Goal: Task Accomplishment & Management: Complete application form

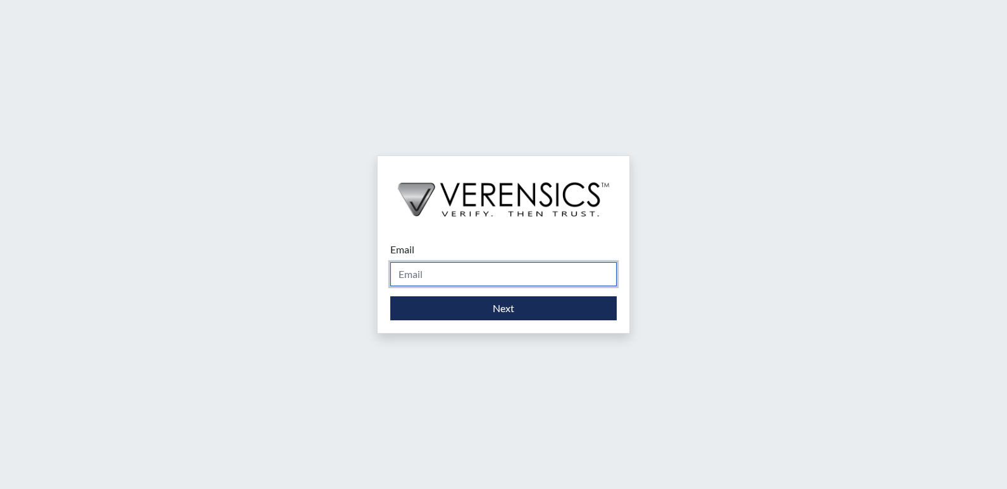
click at [426, 280] on input "Email" at bounding box center [503, 274] width 226 height 24
type input "[PERSON_NAME][EMAIL_ADDRESS][PERSON_NAME][DOMAIN_NAME]"
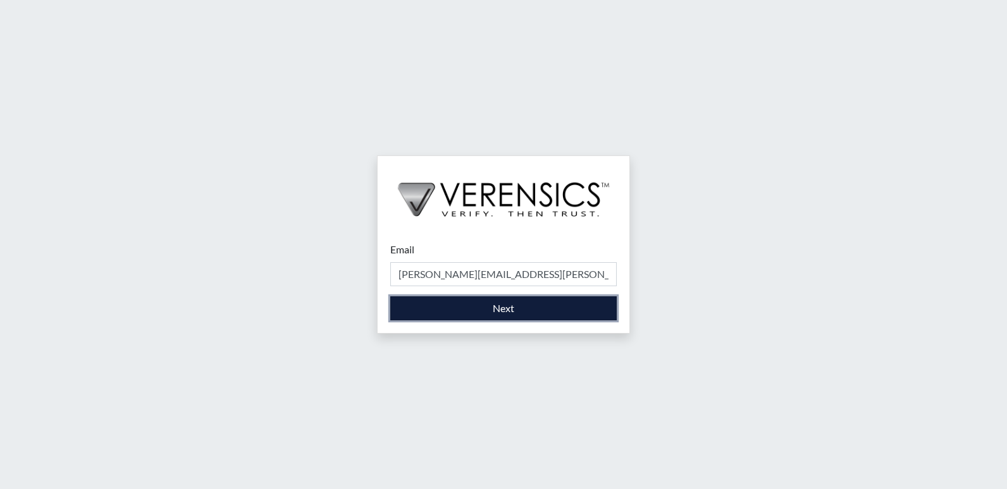
click at [438, 307] on button "Next" at bounding box center [503, 309] width 226 height 24
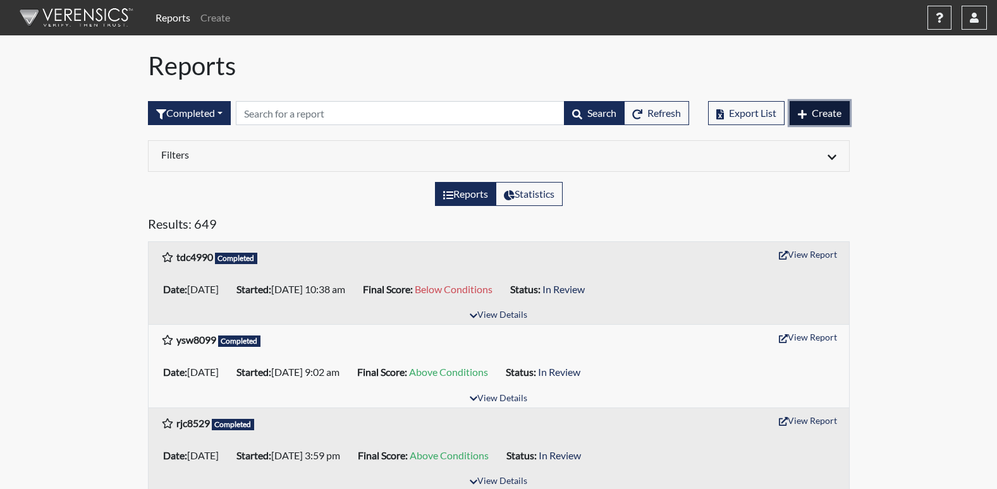
click at [823, 119] on button "Create" at bounding box center [820, 113] width 60 height 24
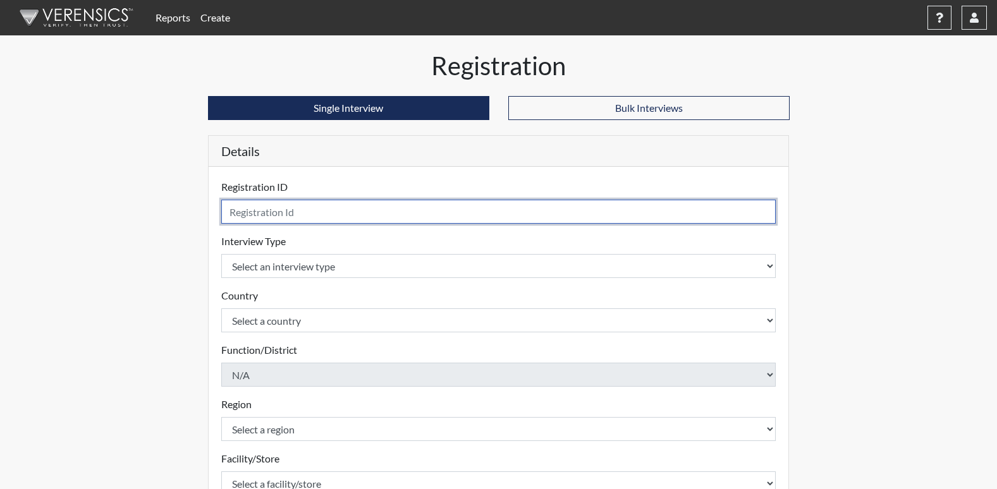
click at [296, 210] on input "text" at bounding box center [498, 212] width 555 height 24
type input "tmr8211"
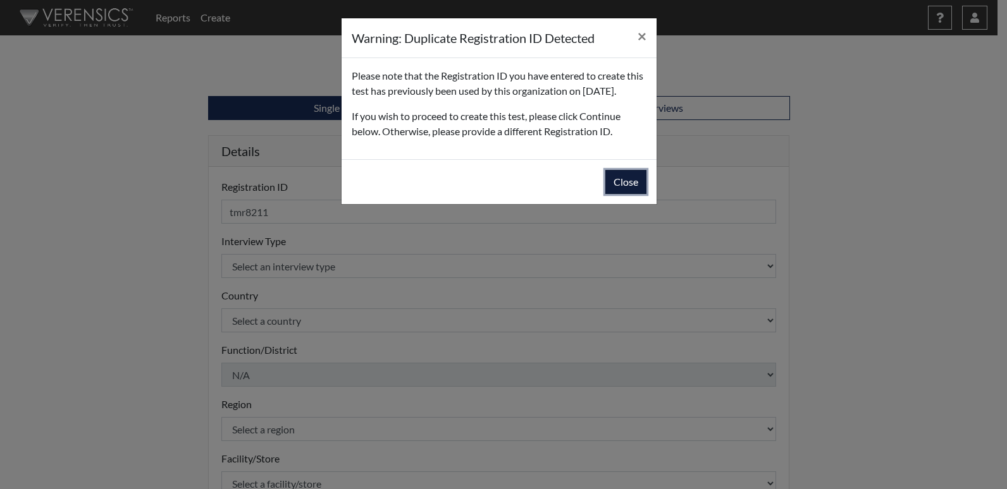
click at [634, 194] on button "Close" at bounding box center [625, 182] width 41 height 24
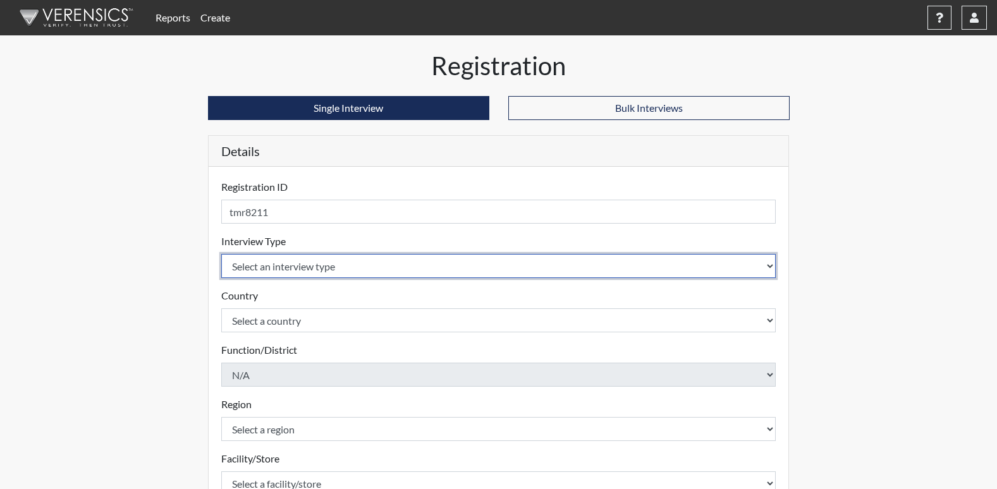
click at [765, 271] on select "Select an interview type Corrections Pre-Employment" at bounding box center [498, 266] width 555 height 24
select select "ff733e93-e1bf-11ea-9c9f-0eff0cf7eb8f"
click at [221, 254] on select "Select an interview type Corrections Pre-Employment" at bounding box center [498, 266] width 555 height 24
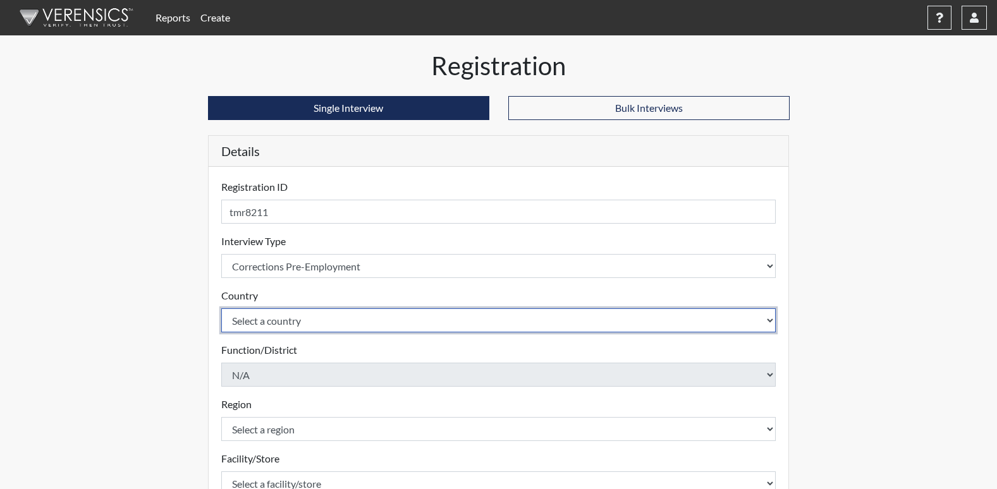
click at [255, 328] on select "Select a country [GEOGRAPHIC_DATA] [GEOGRAPHIC_DATA]" at bounding box center [498, 321] width 555 height 24
select select "united-states-of-[GEOGRAPHIC_DATA]"
click at [221, 309] on select "Select a country [GEOGRAPHIC_DATA] [GEOGRAPHIC_DATA]" at bounding box center [498, 321] width 555 height 24
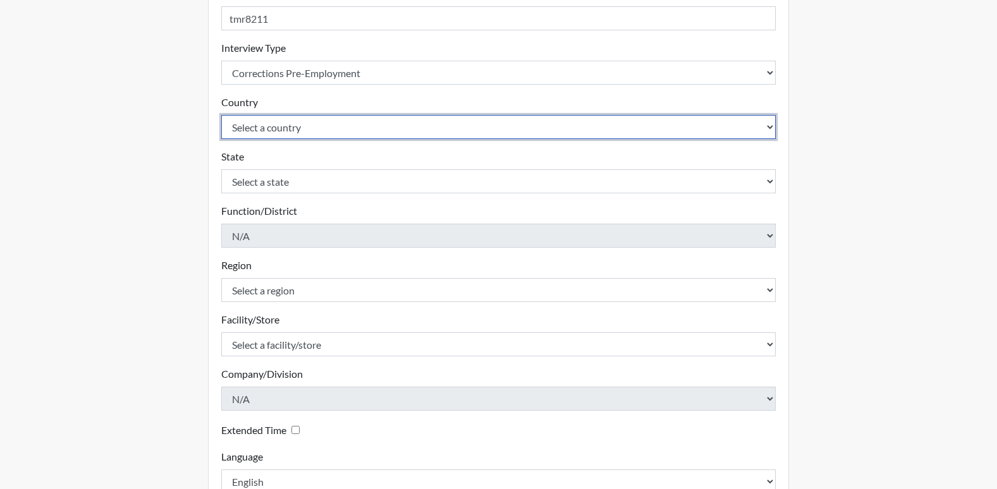
scroll to position [253, 0]
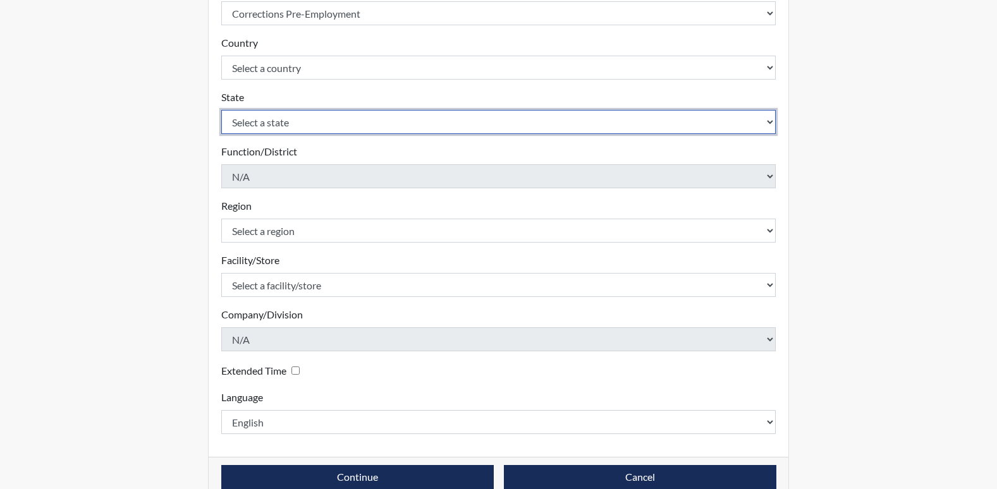
click at [293, 129] on select "Select a state [US_STATE] [US_STATE] [US_STATE] [US_STATE] [US_STATE] [US_STATE…" at bounding box center [498, 122] width 555 height 24
select select "GA"
click at [221, 110] on select "Select a state [US_STATE] [US_STATE] [US_STATE] [US_STATE] [US_STATE] [US_STATE…" at bounding box center [498, 122] width 555 height 24
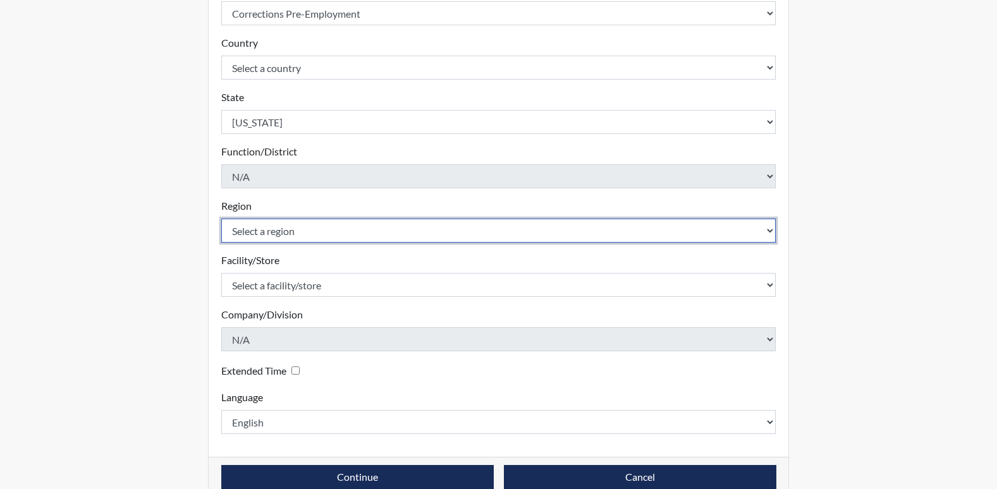
click at [312, 230] on select "Select a region [GEOGRAPHIC_DATA]" at bounding box center [498, 231] width 555 height 24
select select "51976826-f18e-4b67-8d3b-b0a0fa2f97ff"
click at [221, 219] on select "Select a region [GEOGRAPHIC_DATA]" at bounding box center [498, 231] width 555 height 24
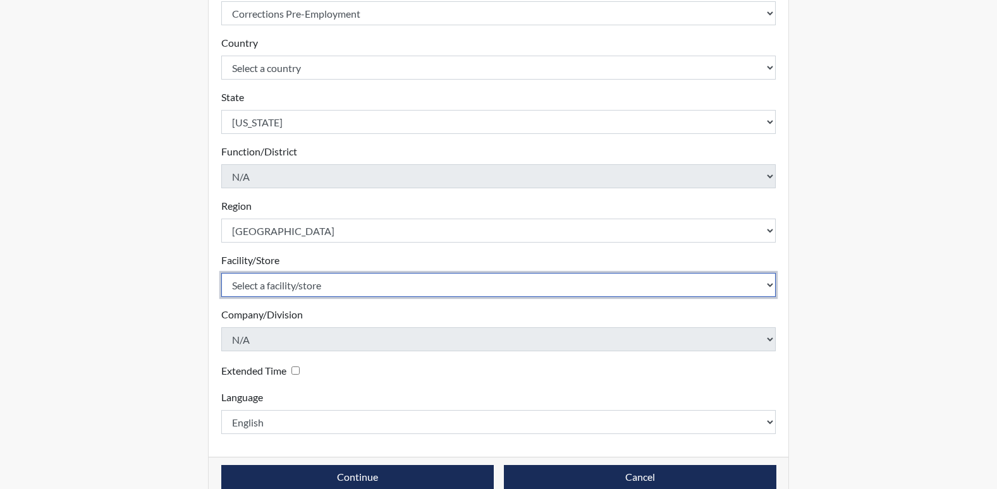
click at [273, 295] on select "Select a facility/store [PERSON_NAME] [PERSON_NAME] PSATC" at bounding box center [498, 285] width 555 height 24
select select "2bf4b575-5263-4093-9a0c-a4d6e4f1d94a"
click at [221, 273] on select "Select a facility/store [PERSON_NAME] [PERSON_NAME] PSATC" at bounding box center [498, 285] width 555 height 24
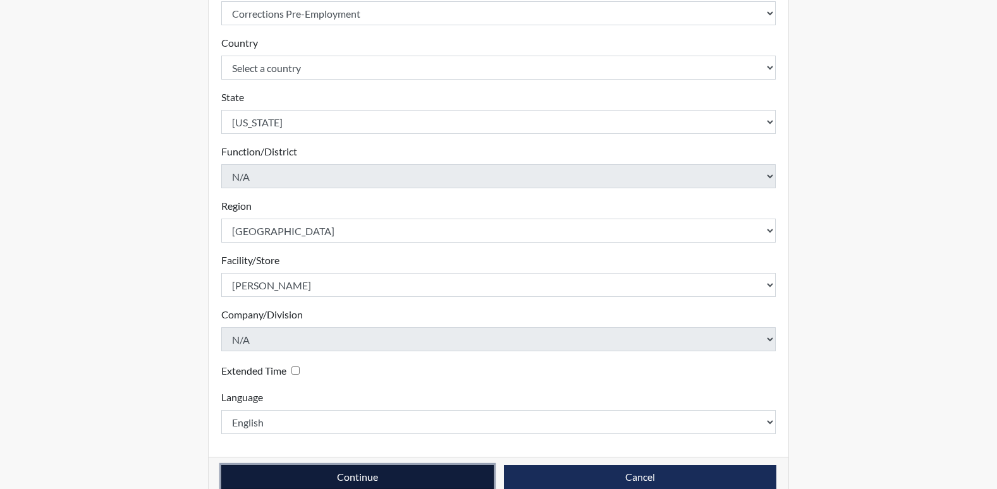
click at [300, 473] on button "Continue" at bounding box center [357, 477] width 273 height 24
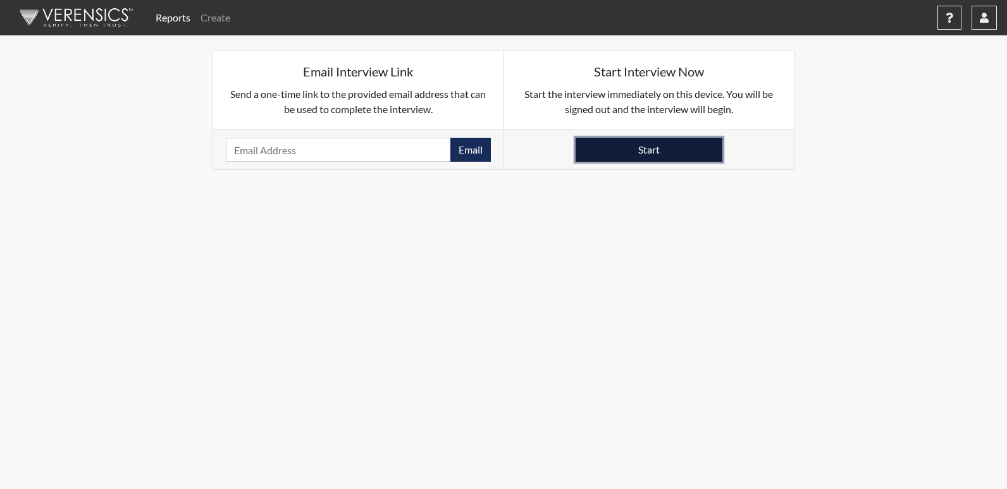
click at [582, 147] on button "Start" at bounding box center [648, 150] width 147 height 24
